Goal: Transaction & Acquisition: Purchase product/service

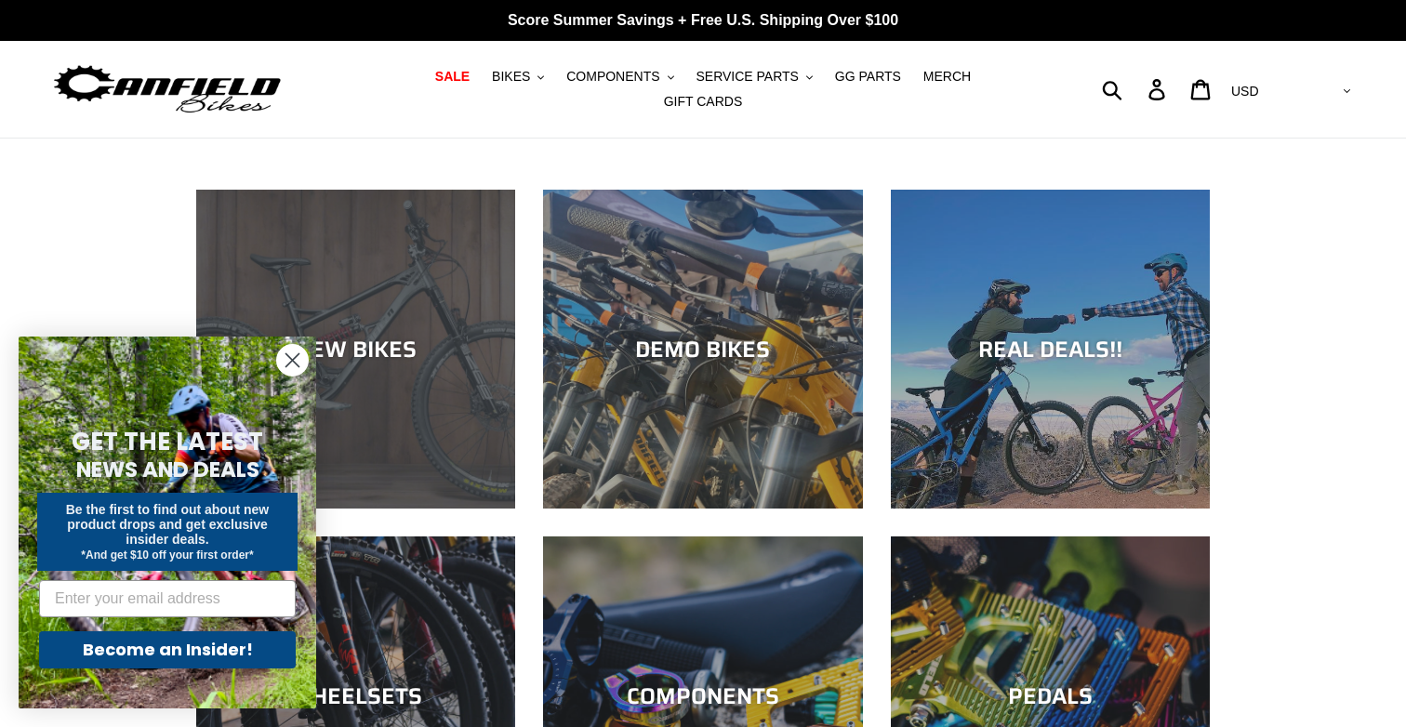
click at [391, 509] on div "NEW BIKES" at bounding box center [355, 509] width 319 height 0
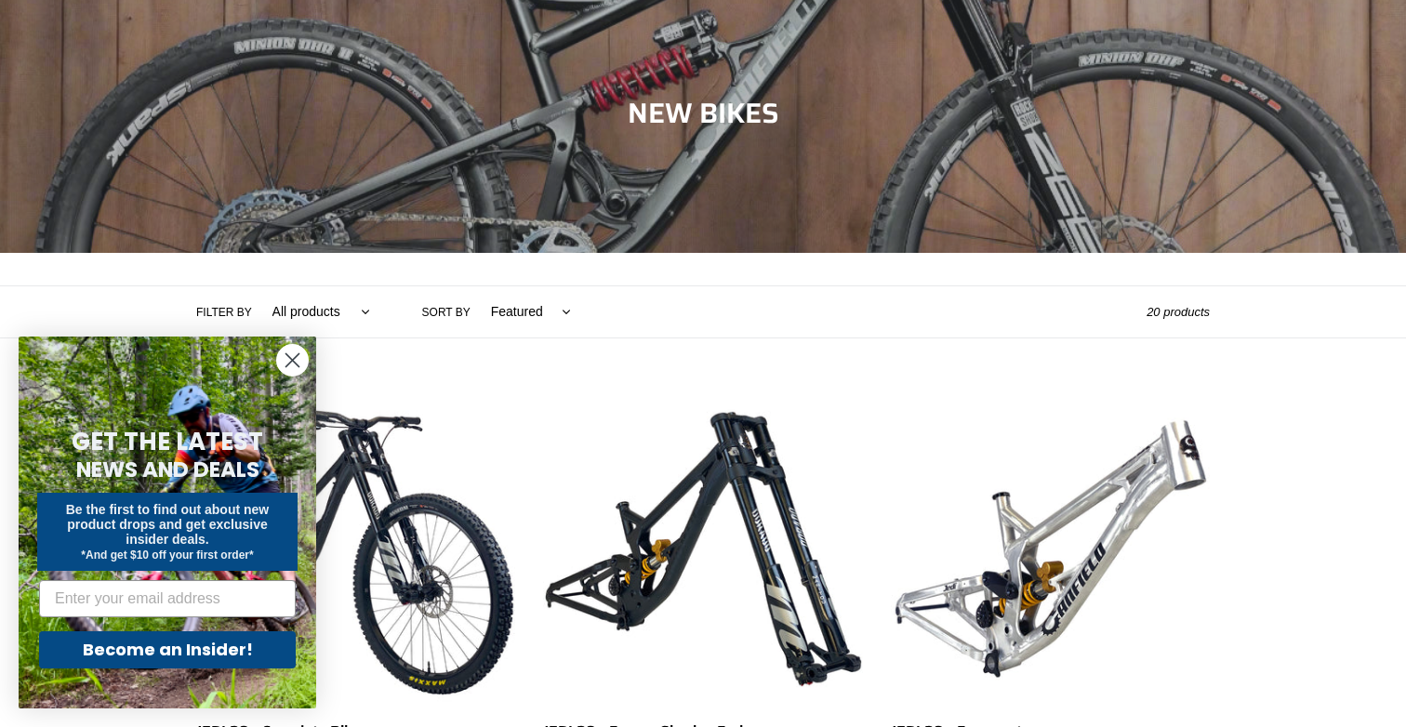
scroll to position [359, 0]
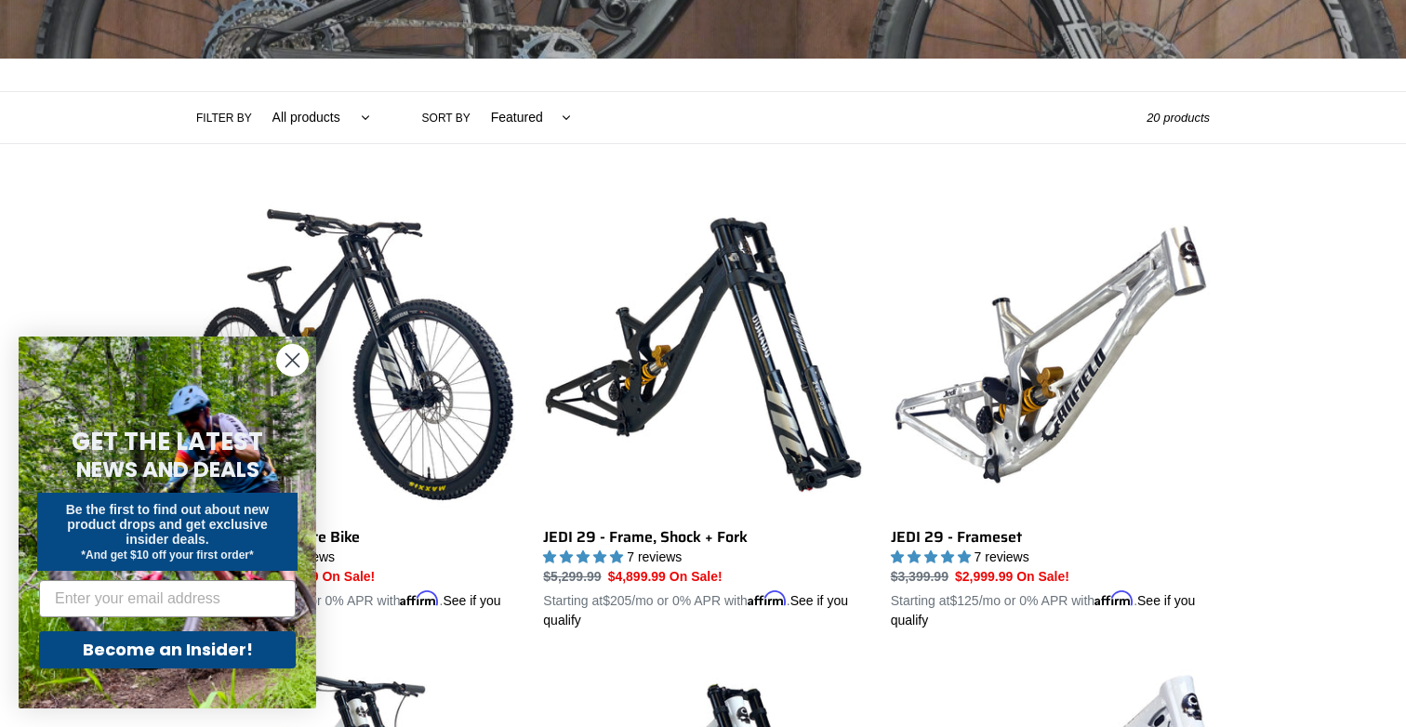
click at [291, 361] on icon "Close dialog" at bounding box center [292, 360] width 13 height 13
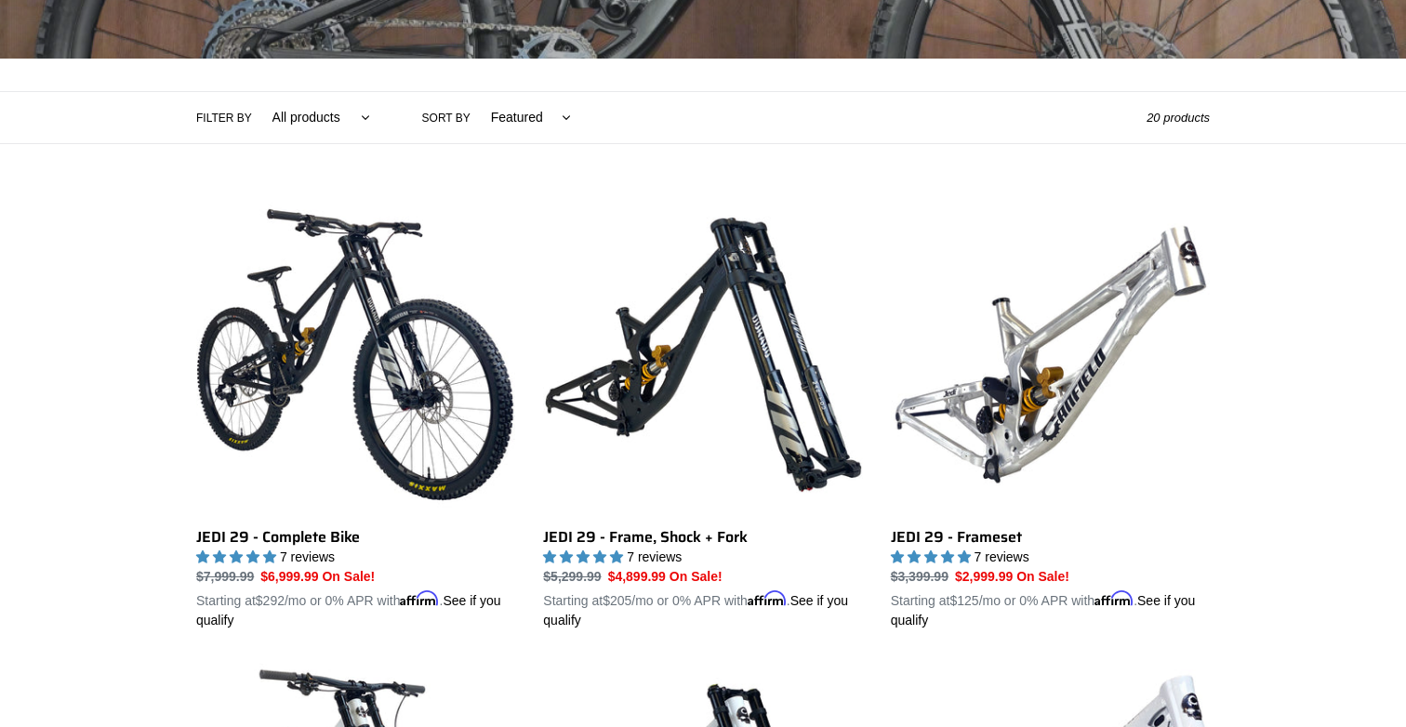
scroll to position [0, 0]
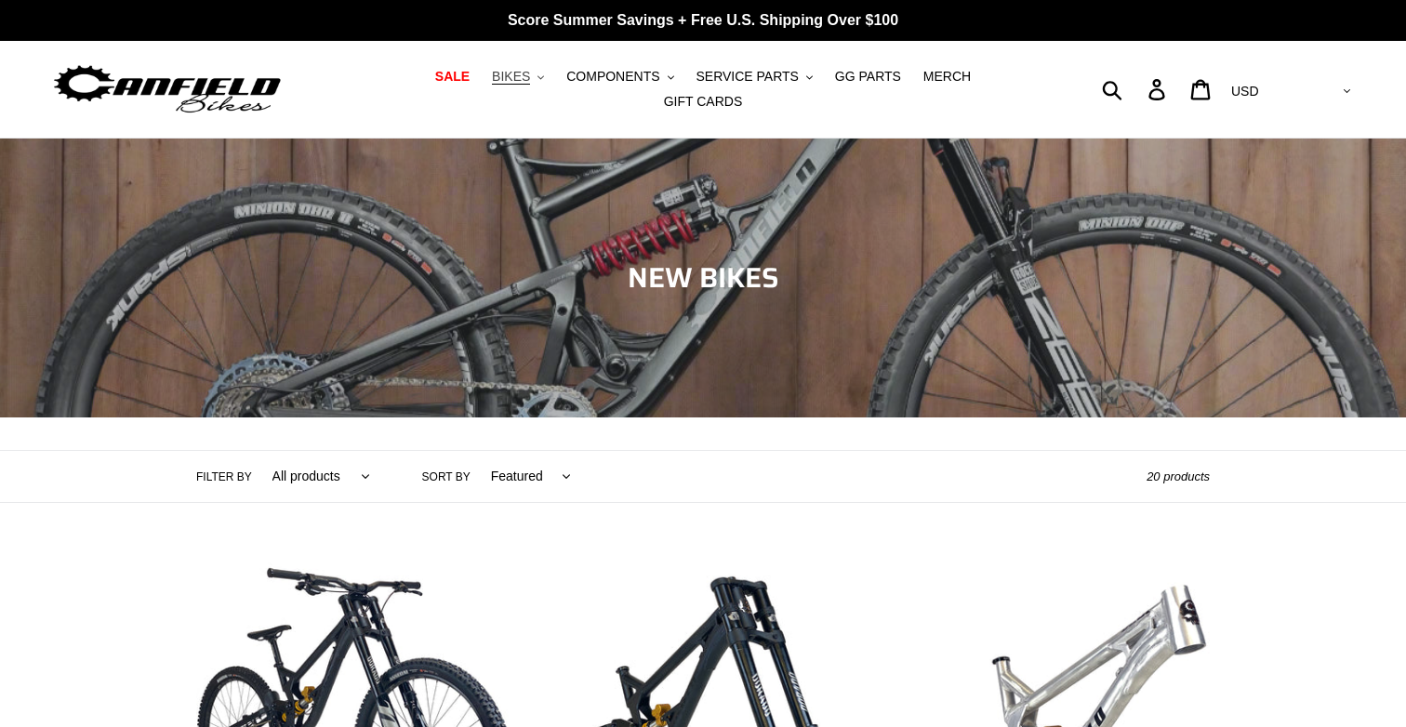
click at [492, 85] on span "BIKES" at bounding box center [511, 77] width 38 height 16
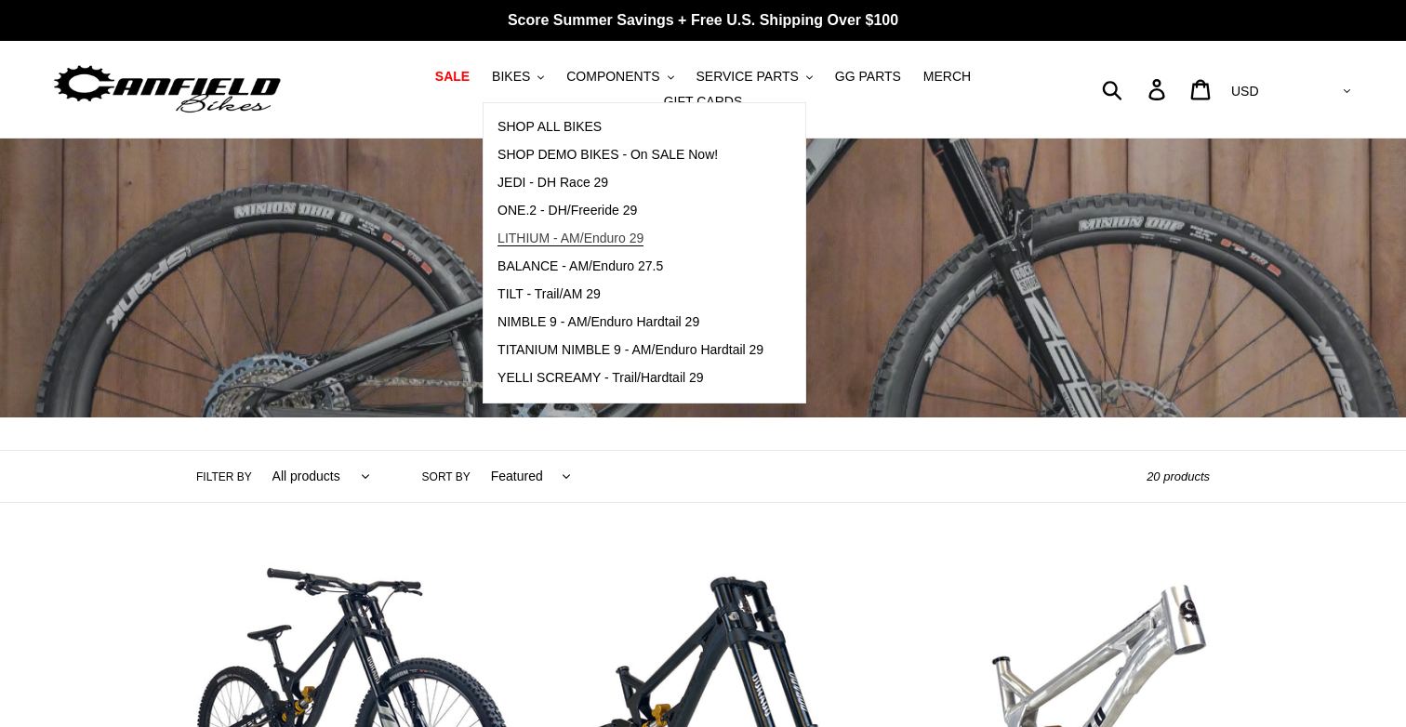
click at [585, 238] on span "LITHIUM - AM/Enduro 29" at bounding box center [570, 239] width 146 height 16
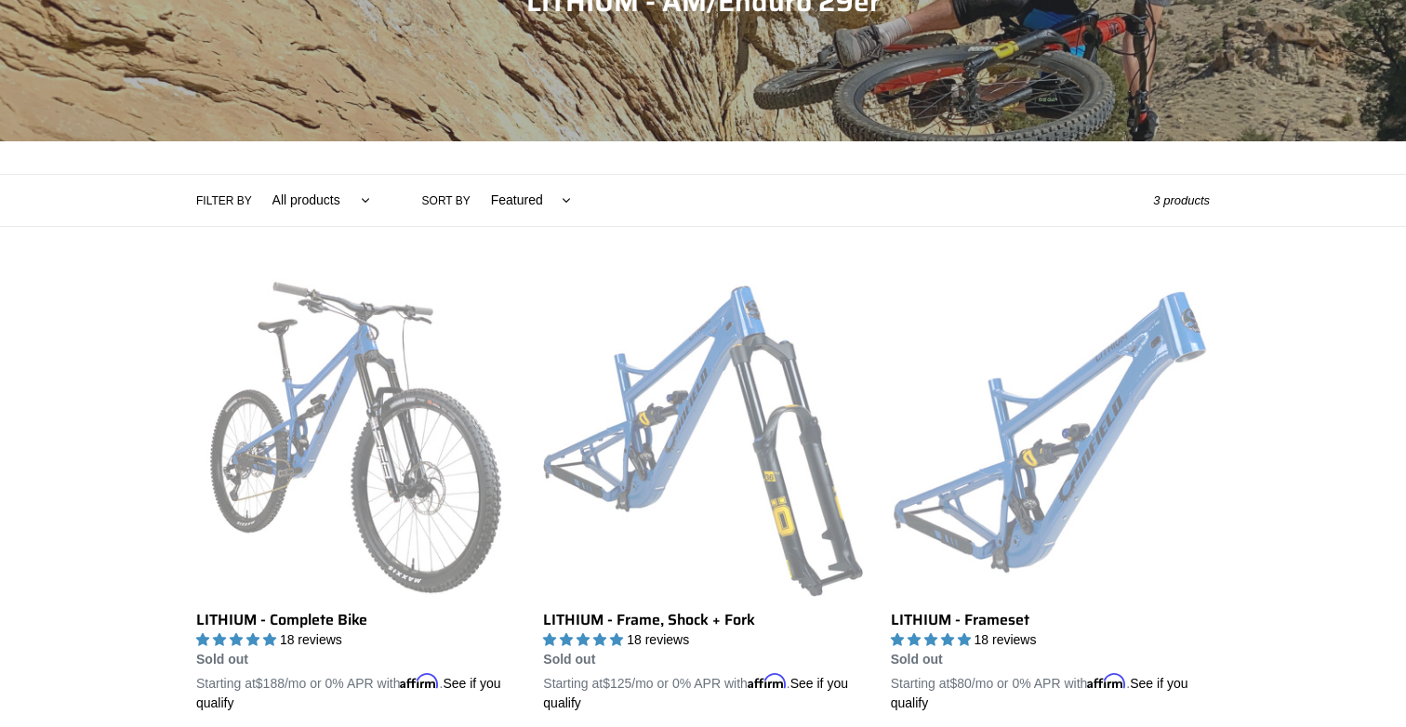
scroll to position [277, 0]
